Goal: Information Seeking & Learning: Learn about a topic

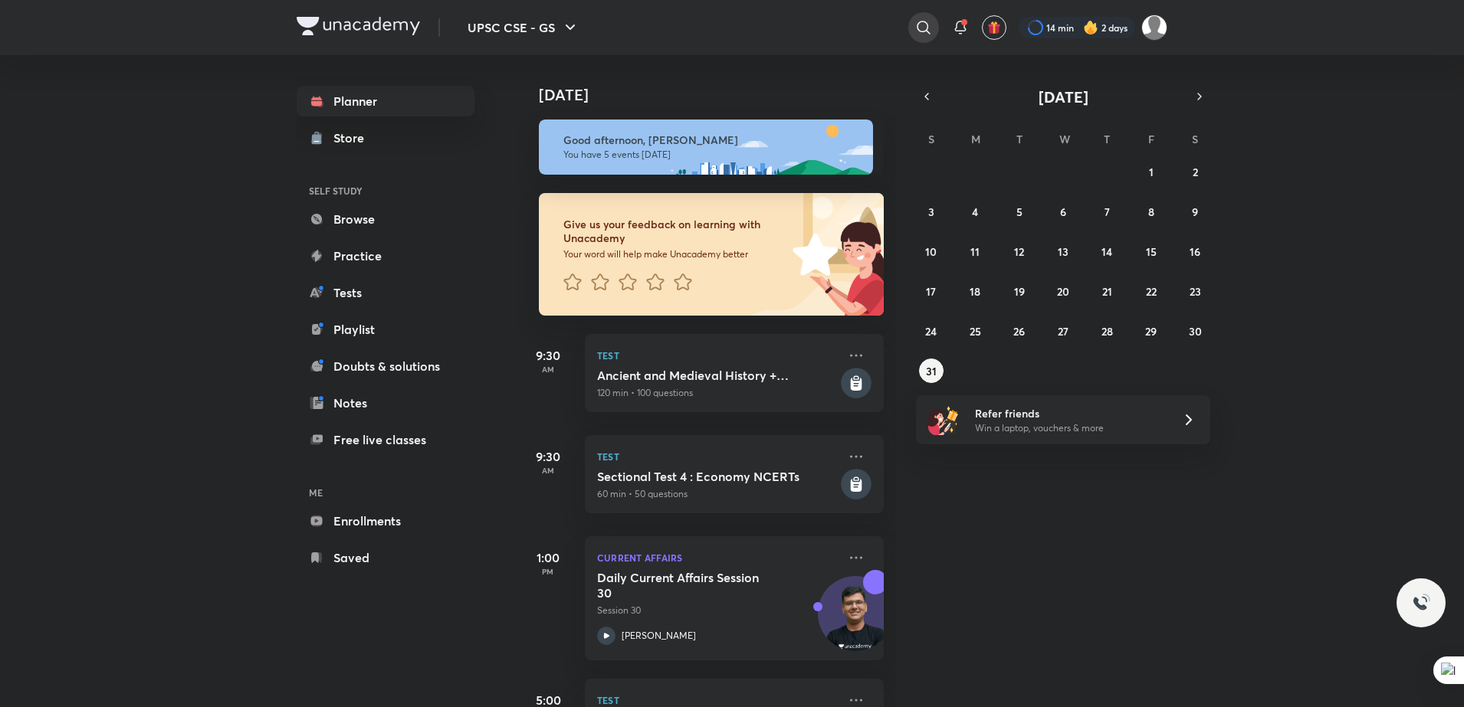
click at [919, 26] on icon at bounding box center [923, 27] width 18 height 18
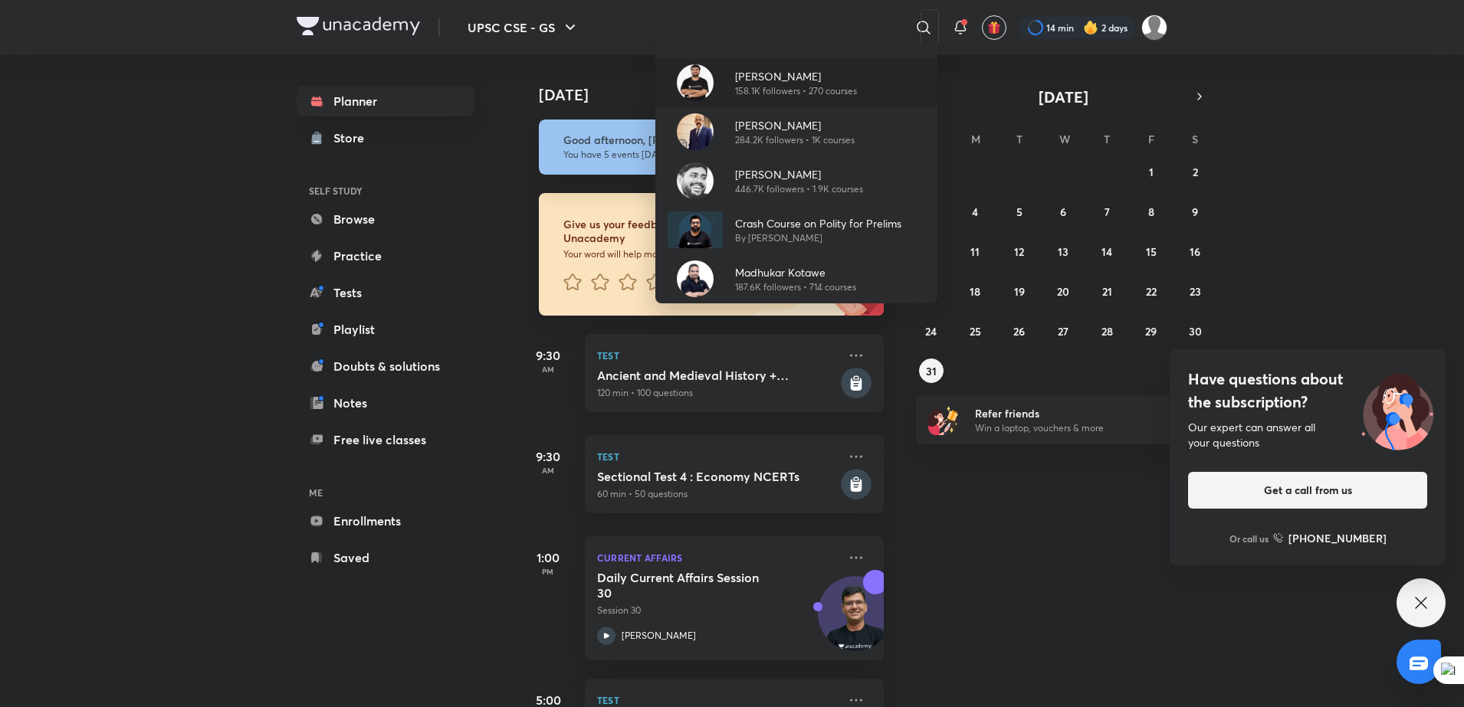
click at [802, 74] on p "[PERSON_NAME]" at bounding box center [796, 76] width 122 height 16
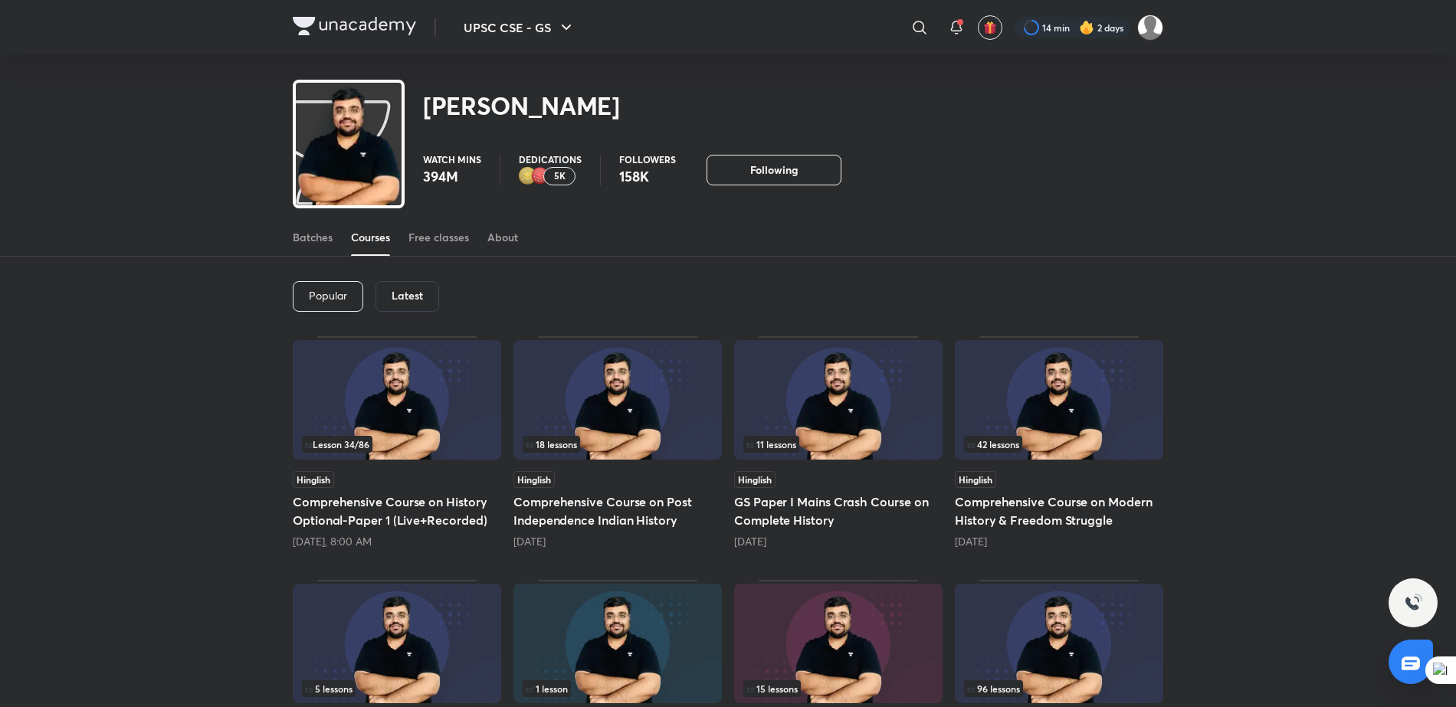
click at [398, 299] on h6 "Latest" at bounding box center [407, 296] width 31 height 12
click at [595, 402] on img at bounding box center [617, 400] width 208 height 120
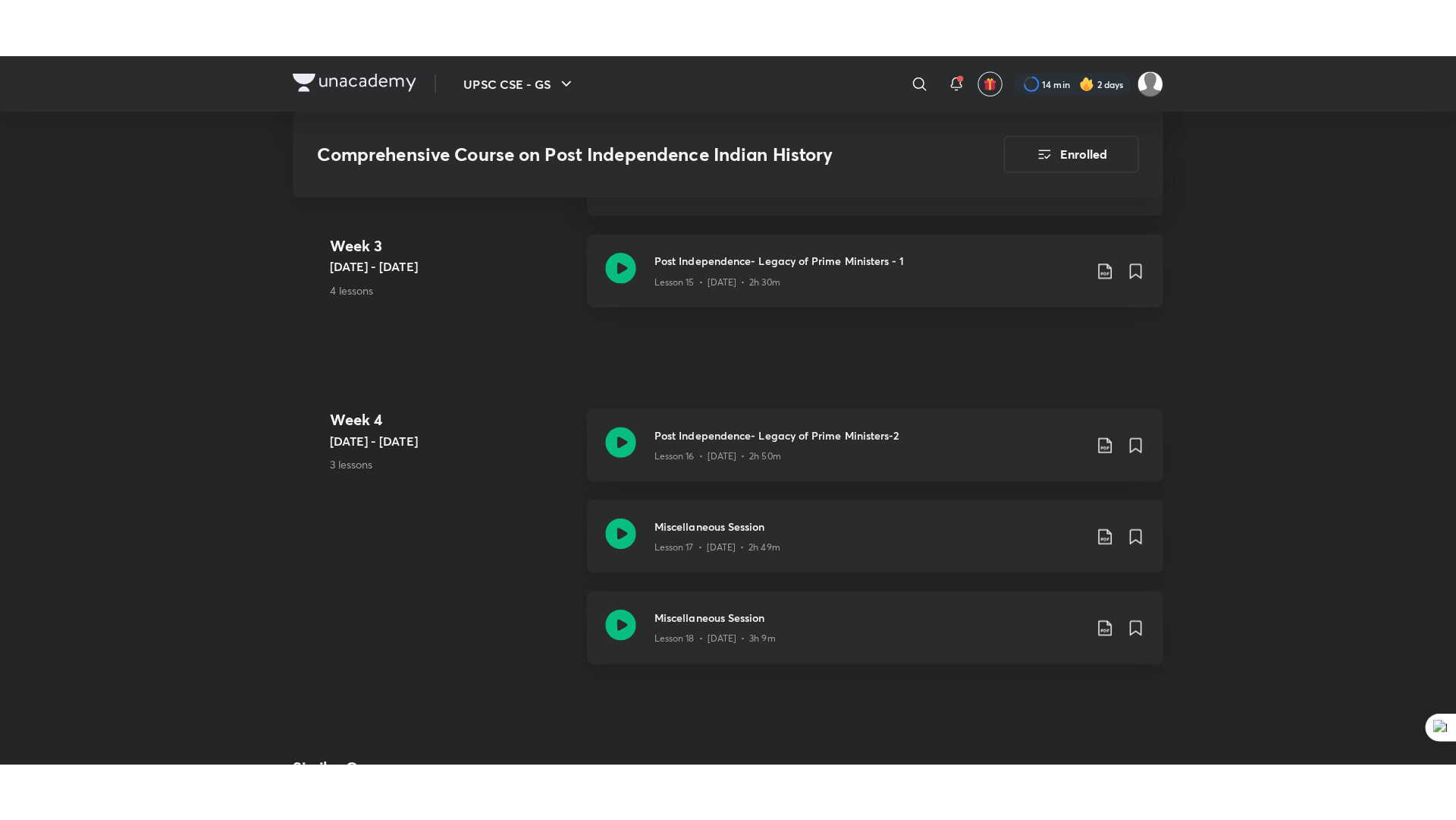
scroll to position [2602, 0]
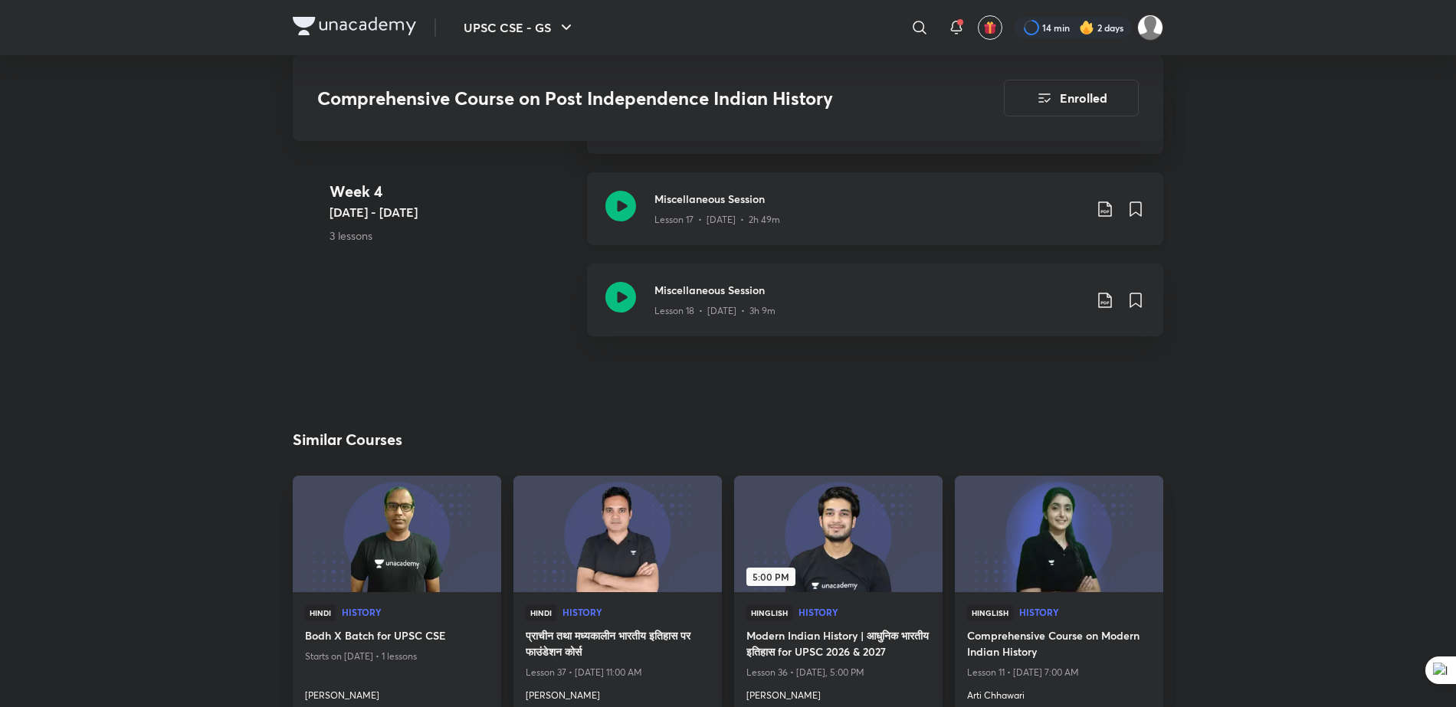
click at [729, 187] on div "Miscellaneous Session Lesson 17 • Aug 26 • 2h 49m" at bounding box center [875, 208] width 576 height 73
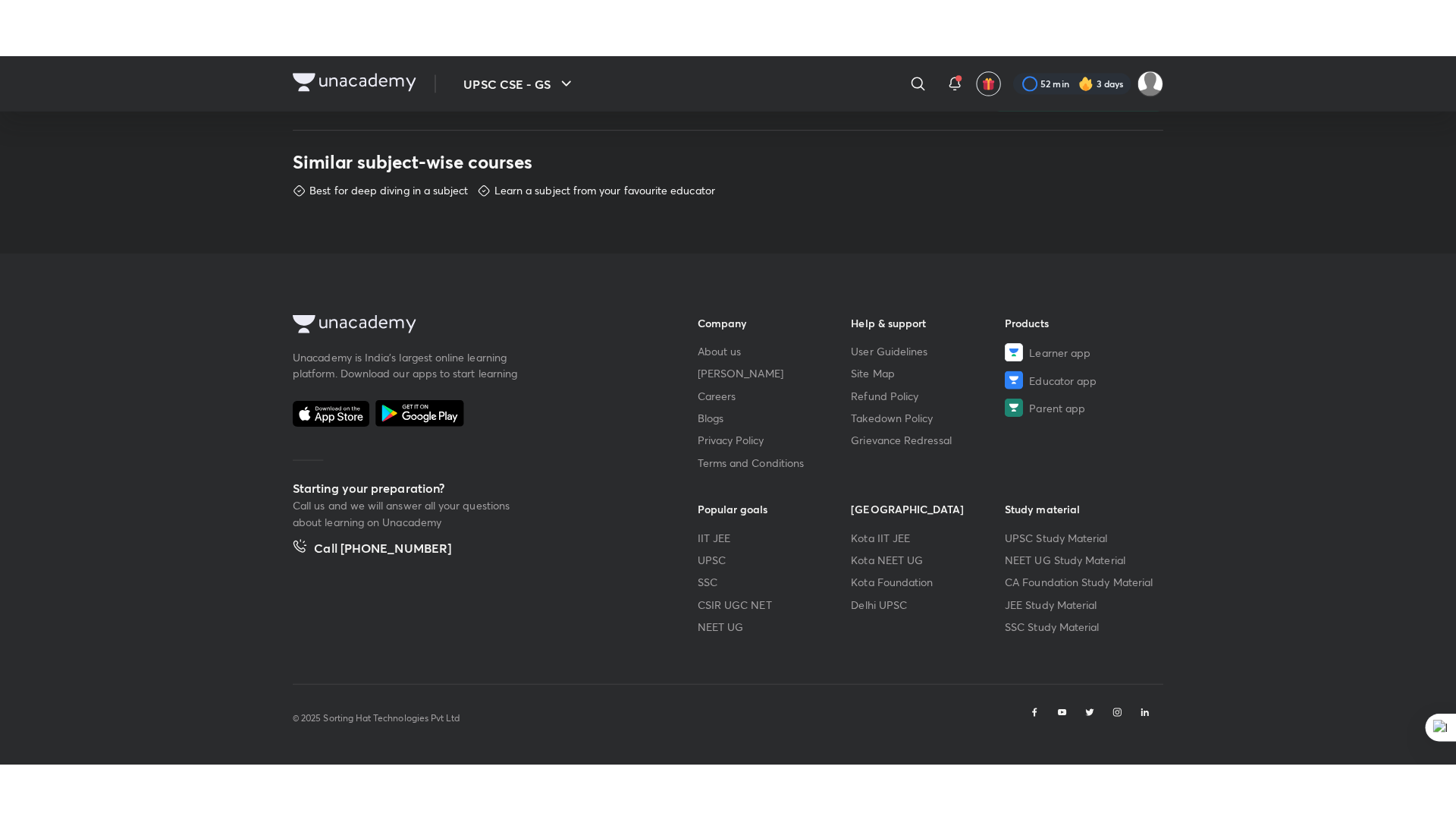
scroll to position [606, 0]
